Goal: Task Accomplishment & Management: Complete application form

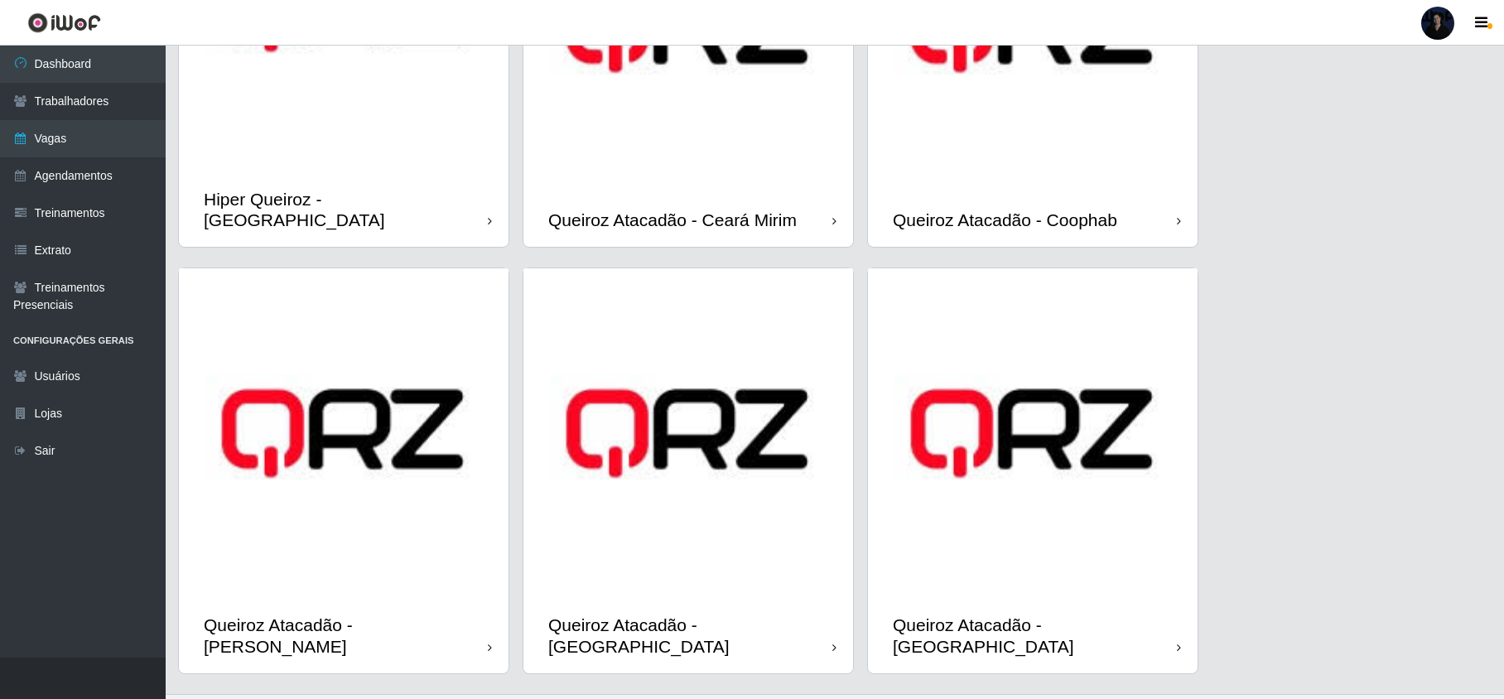
scroll to position [277, 0]
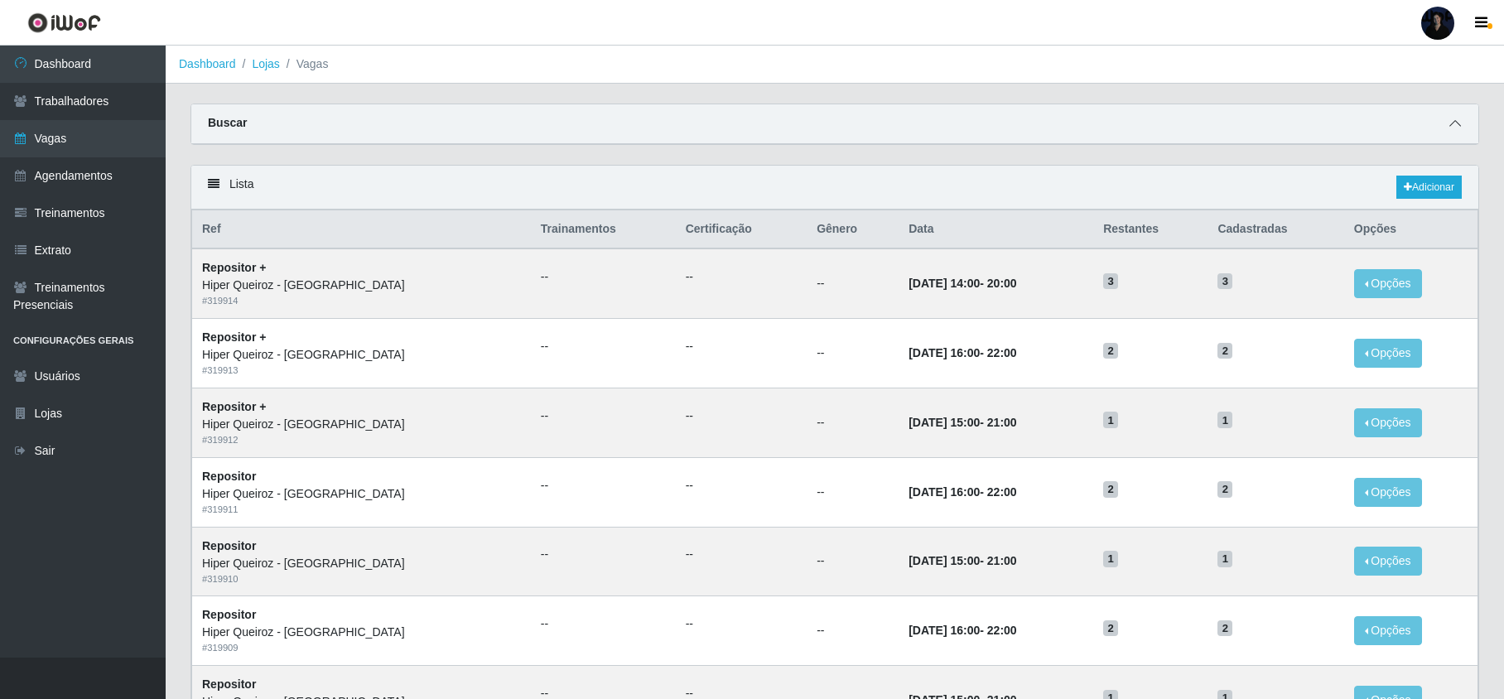
click at [1459, 127] on icon at bounding box center [1455, 124] width 12 height 12
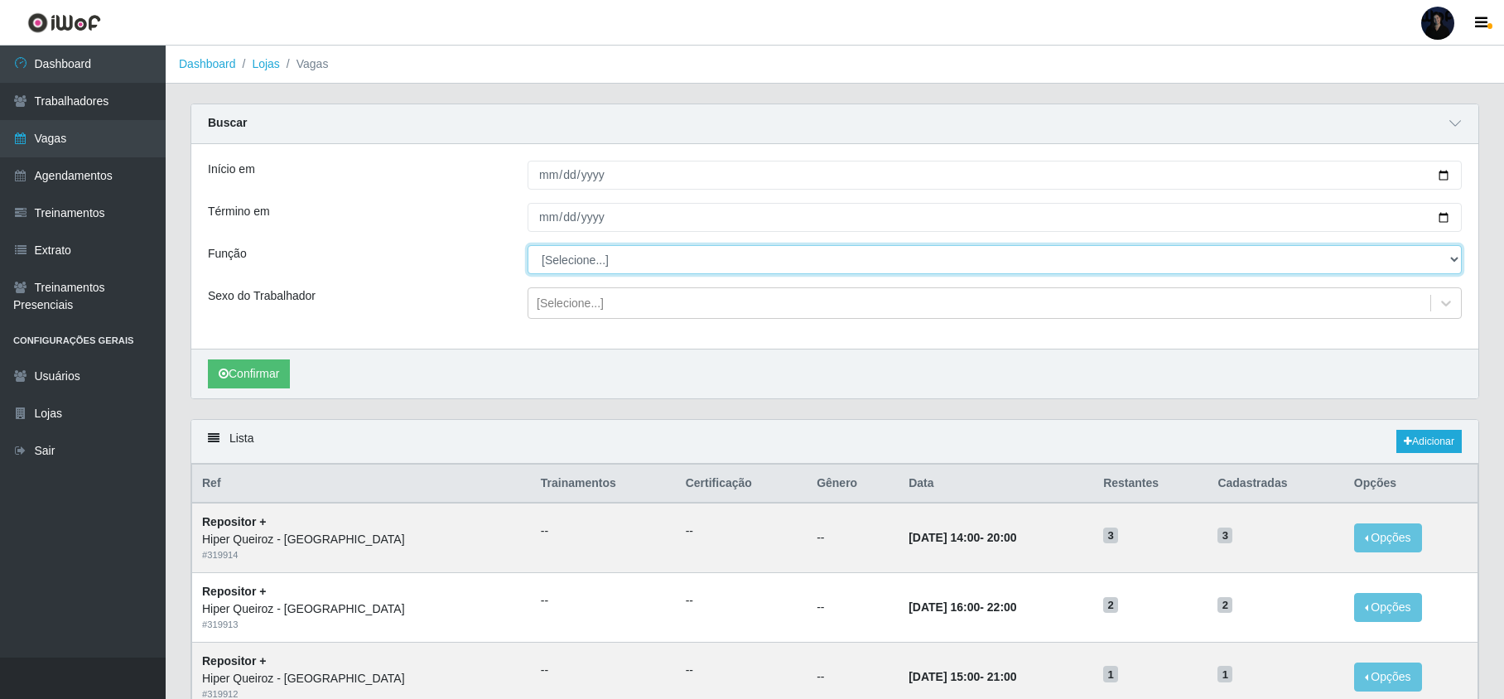
click at [610, 260] on select "[Selecione...] ASG ASG + ASG ++ Embalador Embalador + Embalador ++ Repositor Re…" at bounding box center [994, 259] width 934 height 29
select select "16"
click at [527, 246] on select "[Selecione...] ASG ASG + ASG ++ Embalador Embalador + Embalador ++ Repositor Re…" at bounding box center [994, 259] width 934 height 29
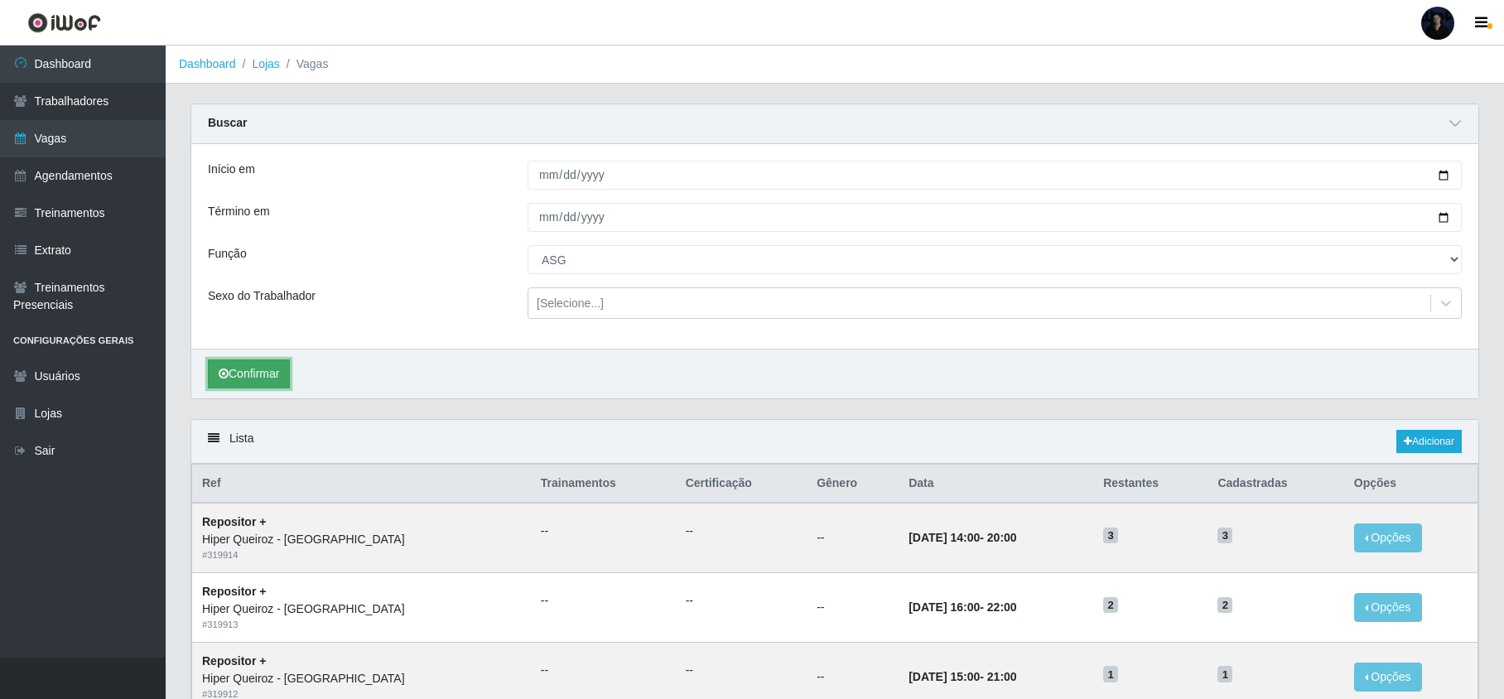
click at [262, 386] on button "Confirmar" at bounding box center [249, 373] width 82 height 29
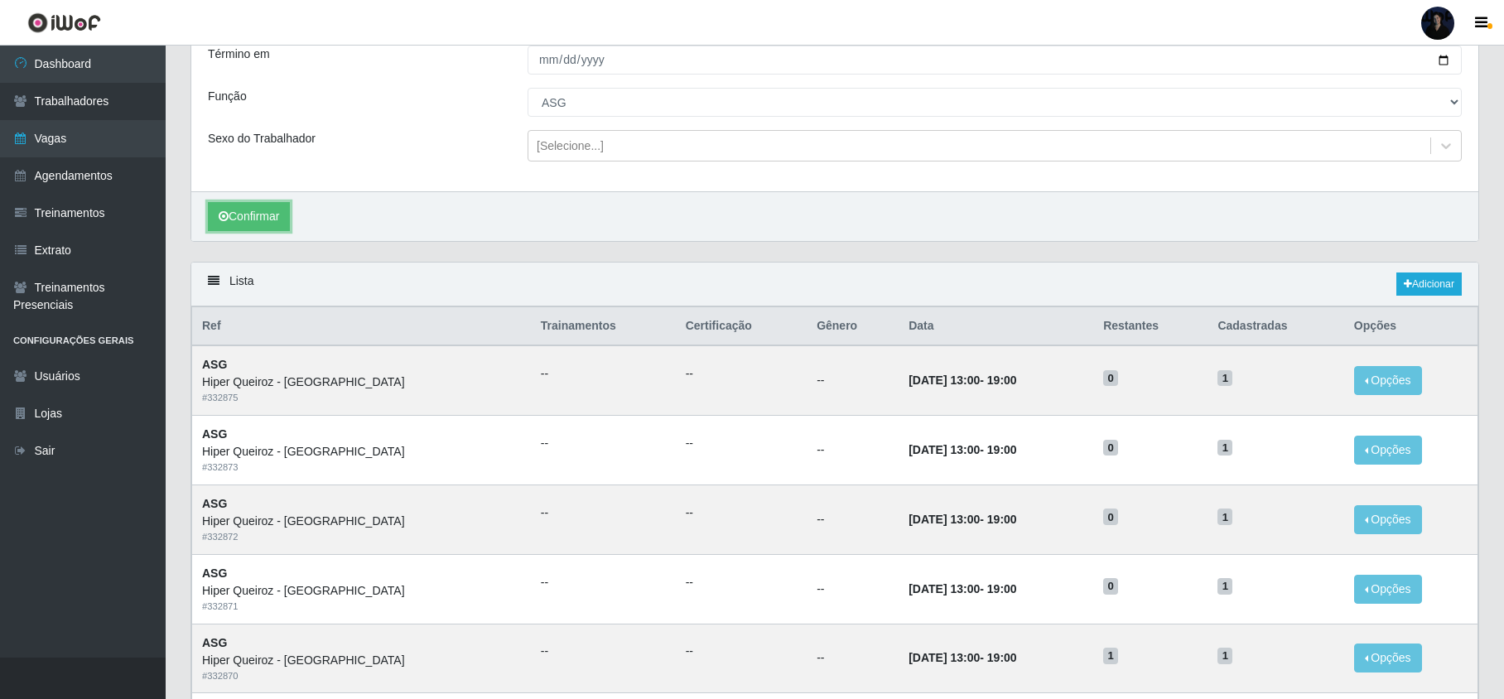
scroll to position [152, 0]
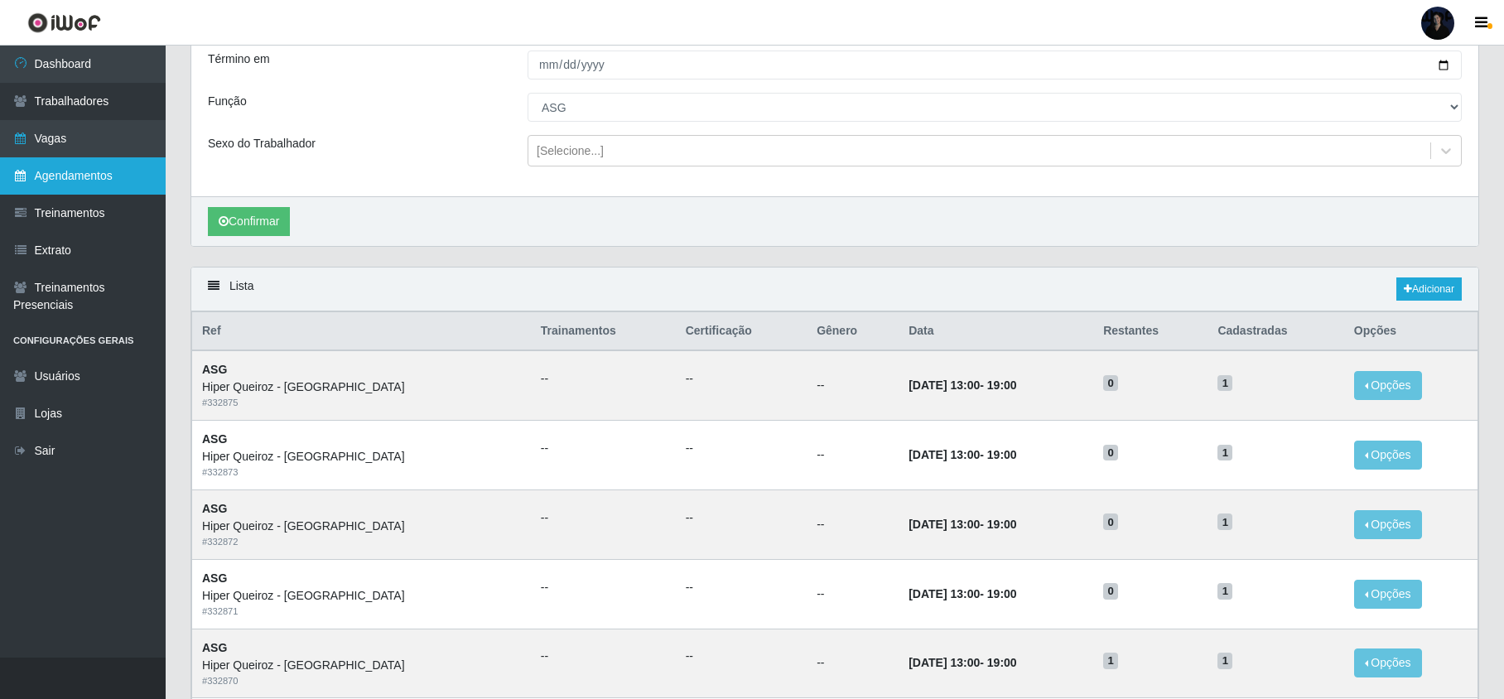
click at [81, 174] on link "Agendamentos" at bounding box center [83, 175] width 166 height 37
